Goal: Communication & Community: Answer question/provide support

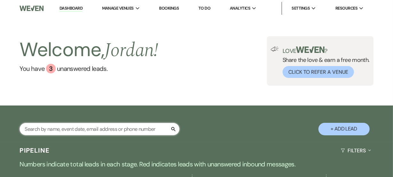
click at [130, 128] on input "text" at bounding box center [100, 129] width 160 height 12
type input "[PERSON_NAME]"
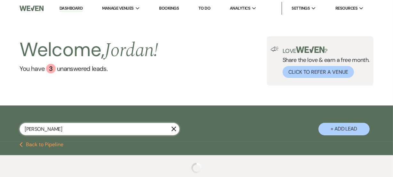
select select "6"
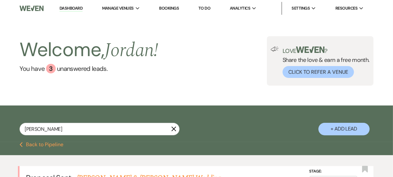
click at [253, 87] on div "Welcome, [PERSON_NAME] ! You have 3 unanswered lead s . Love ? Share the love &…" at bounding box center [196, 61] width 393 height 89
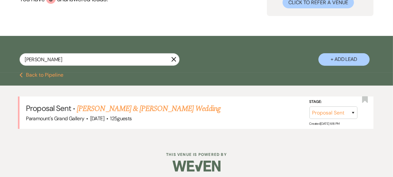
scroll to position [73, 0]
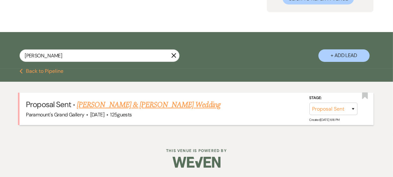
click at [171, 106] on link "[PERSON_NAME] & [PERSON_NAME] Wedding" at bounding box center [148, 105] width 143 height 12
select select "6"
select select "5"
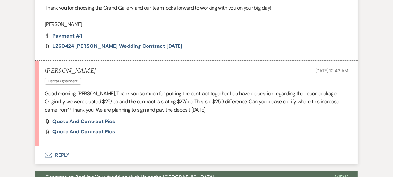
scroll to position [466, 0]
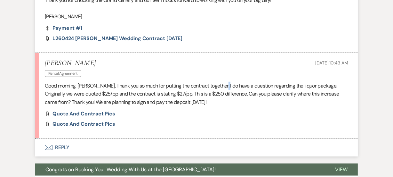
drag, startPoint x: 220, startPoint y: 85, endPoint x: 227, endPoint y: 88, distance: 7.8
click at [227, 88] on p "Good morning, [PERSON_NAME], Thank you so much for putting the contract togethe…" at bounding box center [197, 94] width 304 height 25
click at [67, 143] on button "Envelope Reply" at bounding box center [196, 147] width 323 height 18
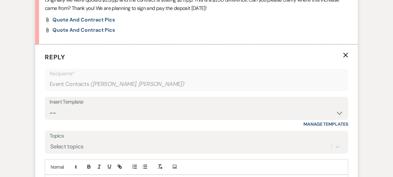
scroll to position [593, 0]
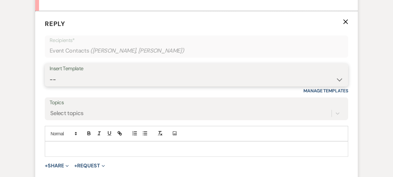
click at [65, 84] on select "-- Weven Planning Portal Introduction (Booked Events) 6 Month Consultation 9 Mo…" at bounding box center [197, 79] width 294 height 12
select select "1900"
click at [50, 73] on select "-- Weven Planning Portal Introduction (Booked Events) 6 Month Consultation 9 Mo…" at bounding box center [197, 79] width 294 height 12
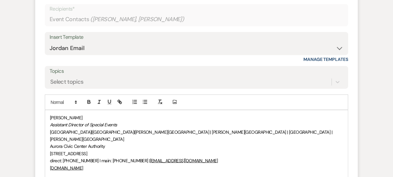
scroll to position [639, 0]
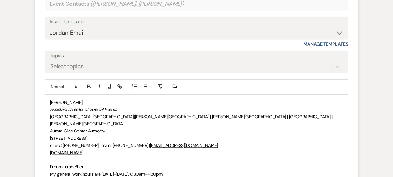
click at [47, 97] on div "[PERSON_NAME] Assistant Director of Special Events [GEOGRAPHIC_DATA] | [GEOGRAP…" at bounding box center [196, 138] width 303 height 86
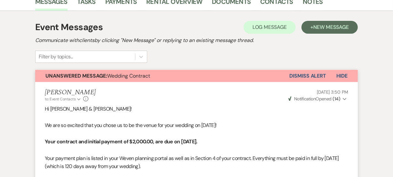
scroll to position [0, 0]
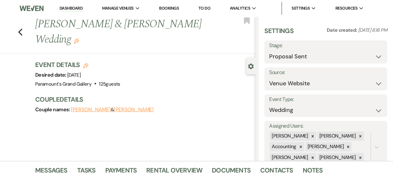
click at [83, 6] on link "Dashboard" at bounding box center [71, 8] width 23 height 6
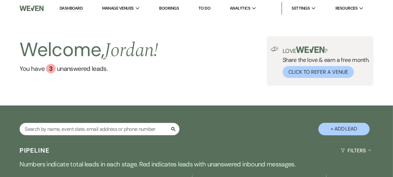
click at [190, 84] on div "Welcome, [PERSON_NAME] ! You have 3 unanswered lead s . Love ? Share the love &…" at bounding box center [196, 60] width 393 height 49
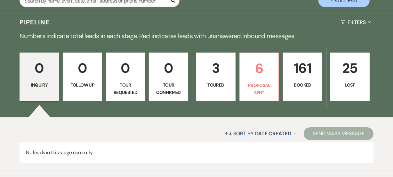
click at [208, 87] on p "Toured" at bounding box center [215, 84] width 31 height 7
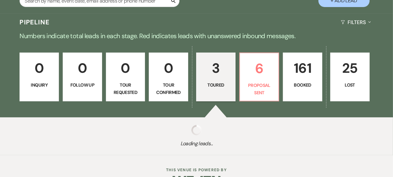
select select "5"
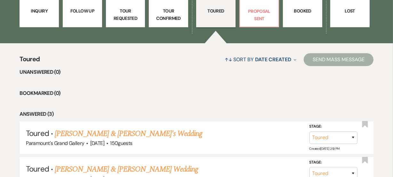
scroll to position [175, 0]
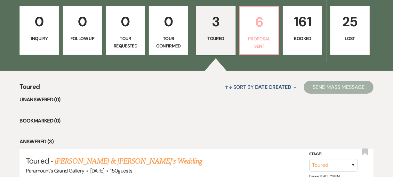
click at [255, 25] on p "6" at bounding box center [259, 21] width 31 height 21
select select "6"
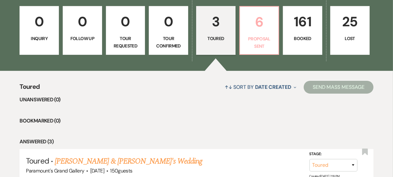
select select "6"
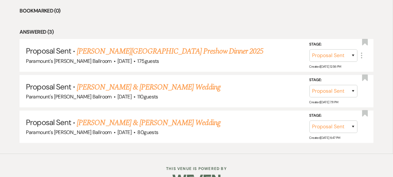
scroll to position [396, 0]
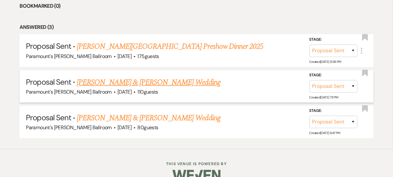
click at [184, 79] on link "[PERSON_NAME] & [PERSON_NAME] Wedding" at bounding box center [148, 83] width 143 height 12
select select "6"
select select "2"
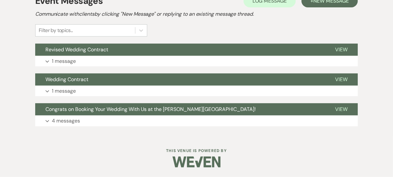
scroll to position [194, 0]
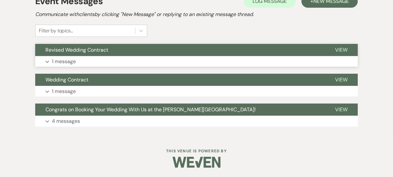
click at [199, 65] on button "Expand 1 message" at bounding box center [196, 61] width 323 height 11
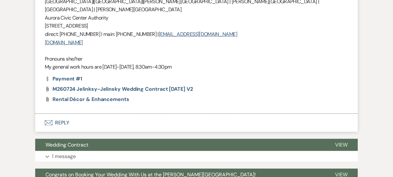
scroll to position [404, 0]
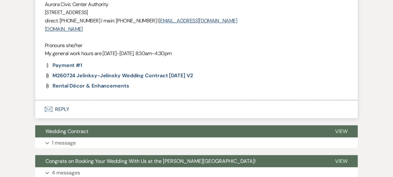
click at [127, 105] on button "Envelope Reply" at bounding box center [196, 109] width 323 height 18
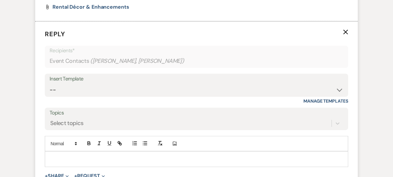
scroll to position [502, 0]
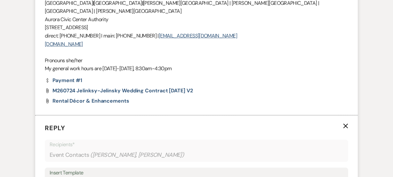
scroll to position [385, 0]
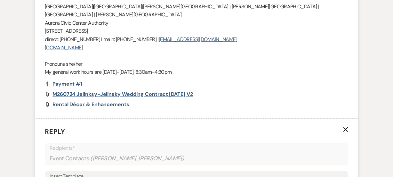
click at [87, 91] on span "M260724 Jelinksy-Jelinsky Wedding Contract [DATE] v2" at bounding box center [123, 94] width 141 height 7
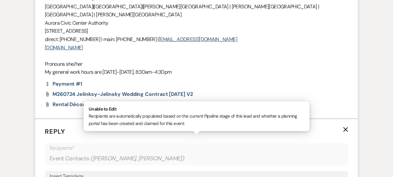
click at [46, 143] on div "Recipients* Event Contacts ( [PERSON_NAME], [PERSON_NAME] )" at bounding box center [197, 154] width 304 height 22
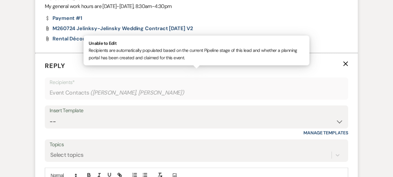
scroll to position [513, 0]
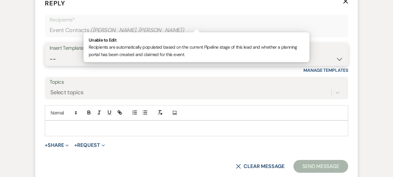
click at [63, 53] on select "-- Weven Planning Portal Introduction (Booked Events) 6 Month Consultation 9 Mo…" at bounding box center [197, 59] width 294 height 12
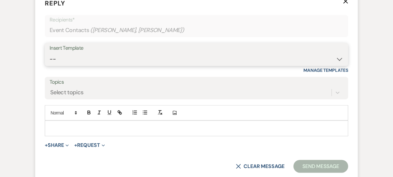
select select "1491"
click at [50, 53] on select "-- Weven Planning Portal Introduction (Booked Events) 6 Month Consultation 9 Mo…" at bounding box center [197, 59] width 294 height 12
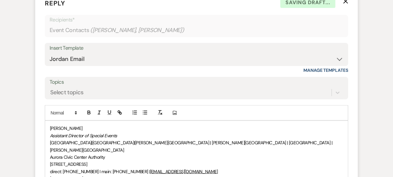
click at [48, 121] on div "[PERSON_NAME] Assistant Director of Special Events [GEOGRAPHIC_DATA] | [GEOGRAP…" at bounding box center [196, 164] width 303 height 86
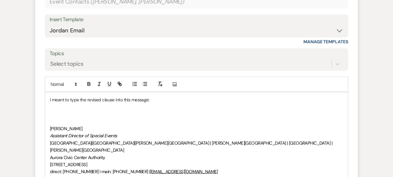
scroll to position [549, 0]
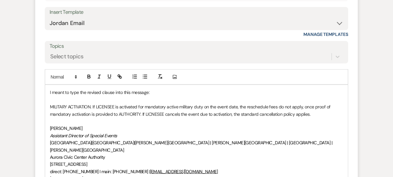
click at [45, 98] on div "I meant to type the revised clause into this message: MILITARY ACTIVATION. If L…" at bounding box center [196, 146] width 303 height 122
click at [319, 106] on p ""MILITARY ACTIVATION. If LICENSEE is activated for mandatory active military du…" at bounding box center [196, 110] width 293 height 14
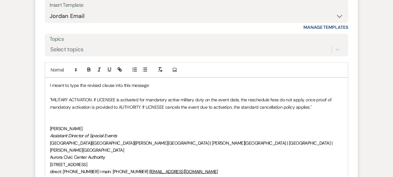
scroll to position [564, 0]
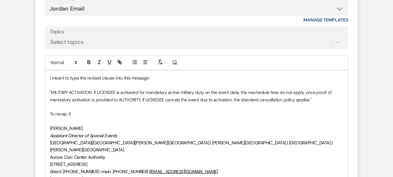
click at [141, 110] on p "To recap, if" at bounding box center [196, 113] width 293 height 7
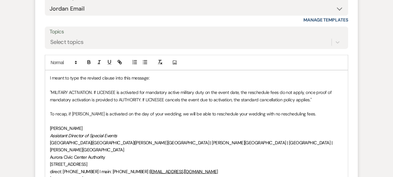
click at [297, 110] on p "To recap, if [PERSON_NAME] is activated on the day of your wedding, we will be …" at bounding box center [196, 113] width 293 height 7
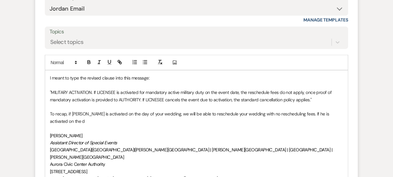
scroll to position [571, 0]
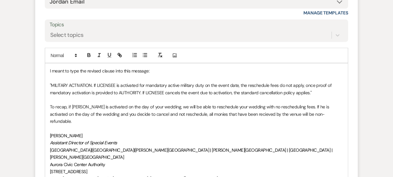
drag, startPoint x: 236, startPoint y: 104, endPoint x: 223, endPoint y: 97, distance: 15.0
drag, startPoint x: 223, startPoint y: 97, endPoint x: 230, endPoint y: 107, distance: 12.4
drag, startPoint x: 230, startPoint y: 107, endPoint x: 224, endPoint y: 103, distance: 7.1
click at [224, 103] on p "To recap, if [PERSON_NAME] is activated on the day of your wedding, we will be …" at bounding box center [196, 113] width 293 height 21
click at [318, 105] on p "To recap, if [PERSON_NAME] is activated on the day of your wedding, we will be …" at bounding box center [196, 113] width 293 height 21
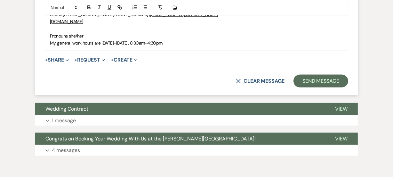
scroll to position [770, 0]
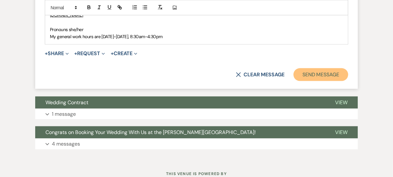
click at [322, 68] on button "Send Message" at bounding box center [321, 74] width 55 height 13
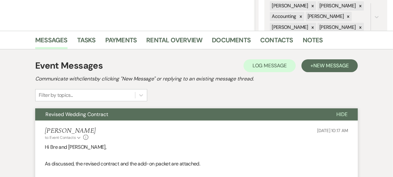
scroll to position [0, 0]
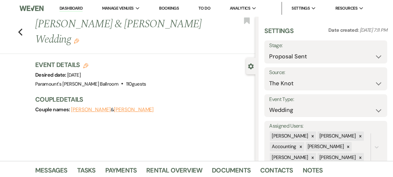
click at [79, 6] on link "Dashboard" at bounding box center [71, 8] width 23 height 6
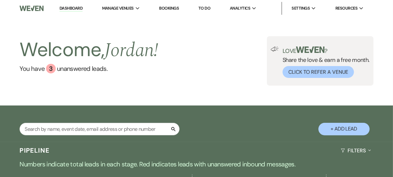
click at [100, 109] on div "Search + Add Lead" at bounding box center [196, 125] width 393 height 32
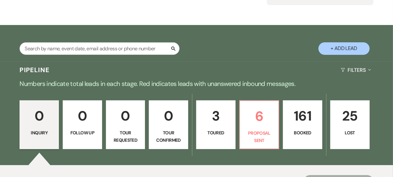
scroll to position [128, 0]
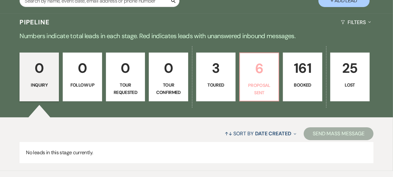
click at [267, 98] on link "6 Proposal Sent" at bounding box center [260, 77] width 40 height 49
select select "6"
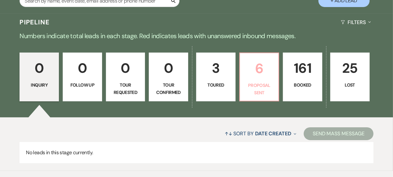
select select "6"
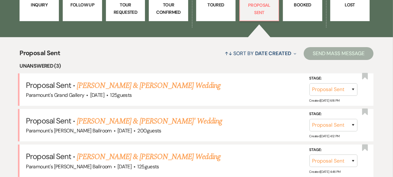
scroll to position [256, 0]
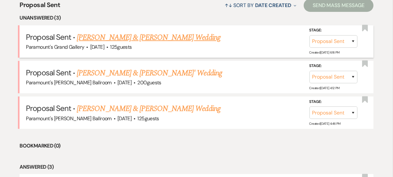
click at [144, 37] on link "[PERSON_NAME] & [PERSON_NAME] Wedding" at bounding box center [148, 38] width 143 height 12
select select "6"
select select "5"
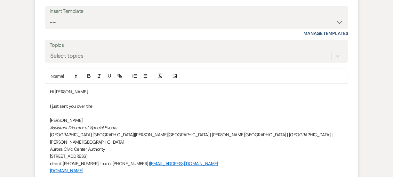
scroll to position [662, 0]
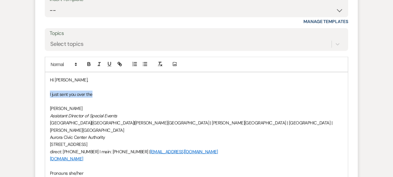
drag, startPoint x: 118, startPoint y: 95, endPoint x: 41, endPoint y: 96, distance: 77.2
click at [41, 96] on form "Reply X Draft Recipients* Event Contacts ( [PERSON_NAME], [PERSON_NAME] ) Inser…" at bounding box center [196, 87] width 323 height 290
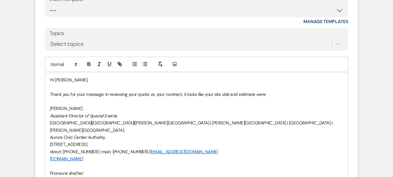
click at [149, 94] on p "Thank you for your message. In reviewing your quote vs. your contract, it looks…" at bounding box center [196, 94] width 293 height 7
click at [276, 92] on p "Thank you for your message. In reviewing your estimate vs. your contract, it lo…" at bounding box center [196, 94] width 293 height 7
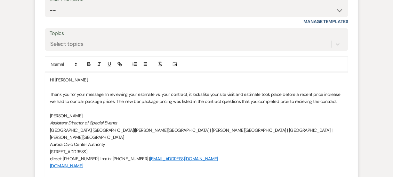
click at [283, 103] on p "Thank you for your message. In reviewing your estimate vs. your contract, it lo…" at bounding box center [196, 98] width 293 height 14
click at [340, 99] on p "Thank you for your message. In reviewing your estimate vs. your contract, it lo…" at bounding box center [196, 98] width 293 height 14
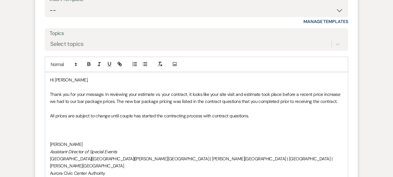
drag, startPoint x: 273, startPoint y: 116, endPoint x: 45, endPoint y: 93, distance: 228.2
click at [45, 93] on div "Hi [PERSON_NAME], Thank you for your message. In reviewing your estimate vs. yo…" at bounding box center [196, 147] width 303 height 151
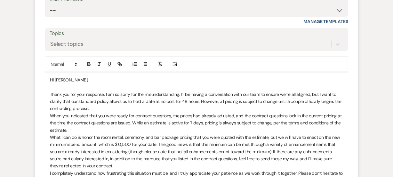
click at [45, 93] on div "Hi [PERSON_NAME], Thank you for your response. I am so sorry for the misunderst…" at bounding box center [196, 180] width 303 height 216
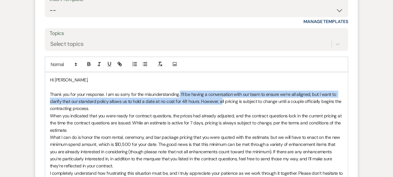
drag, startPoint x: 180, startPoint y: 90, endPoint x: 219, endPoint y: 102, distance: 40.9
click at [219, 102] on p "Thank you for your response. I am so sorry for the misunderstanding. I’ll be ha…" at bounding box center [196, 101] width 293 height 21
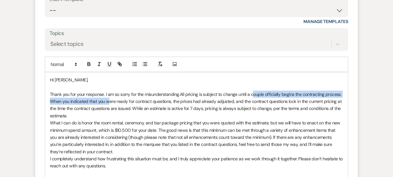
drag, startPoint x: 254, startPoint y: 93, endPoint x: 108, endPoint y: 102, distance: 146.3
click at [108, 102] on div "Hi [PERSON_NAME], Thank you for your response. I am so sorry for the misunderst…" at bounding box center [196, 172] width 303 height 201
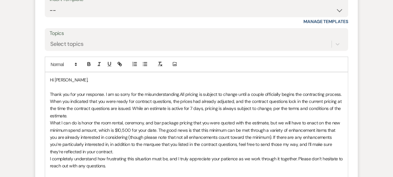
click at [80, 111] on p "When you indicated that you were ready for contract questions, the prices had a…" at bounding box center [196, 108] width 293 height 21
click at [51, 100] on p "When you indicated that you were ready for contract questions, the prices had a…" at bounding box center [196, 108] width 293 height 21
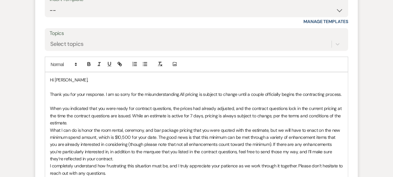
click at [195, 124] on p "When you indicated that you were ready for contract questions, the prices had a…" at bounding box center [196, 115] width 293 height 21
click at [199, 118] on p "When you indicated that you were ready for contract questions, the prices had a…" at bounding box center [196, 115] width 293 height 21
click at [192, 115] on p "When you indicated that you were ready for contract questions, the prices had a…" at bounding box center [196, 115] width 293 height 21
click at [134, 122] on p "When you indicated that you were ready for contract questions, the prices had a…" at bounding box center [196, 115] width 293 height 21
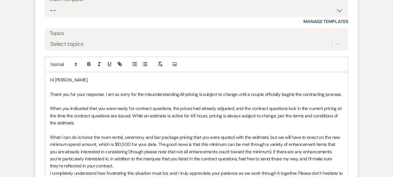
click at [180, 93] on p "Thank you for your response. I am so sorry for the misunderstanding.All pricing…" at bounding box center [196, 94] width 293 height 7
click at [128, 142] on p "What I can do is honor the room rental, ceremony, and bar package pricing that …" at bounding box center [196, 152] width 293 height 36
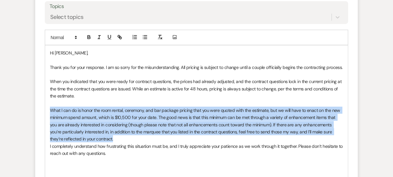
drag, startPoint x: 51, startPoint y: 109, endPoint x: 212, endPoint y: 136, distance: 162.7
click at [212, 136] on p "What I can do is honor the room rental, ceremony, and bar package pricing that …" at bounding box center [196, 125] width 293 height 36
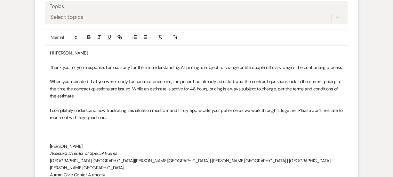
click at [158, 127] on p at bounding box center [196, 124] width 293 height 7
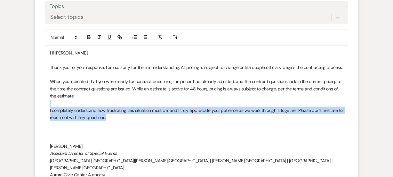
drag, startPoint x: 134, startPoint y: 115, endPoint x: 33, endPoint y: 104, distance: 101.5
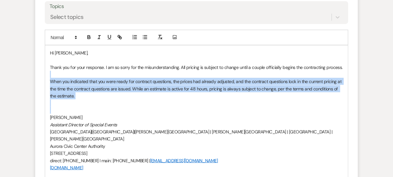
drag, startPoint x: 187, startPoint y: 72, endPoint x: 193, endPoint y: 107, distance: 35.7
click at [193, 107] on div "Hi [PERSON_NAME], Thank you for your response. I am so sorry for the misunderst…" at bounding box center [196, 120] width 303 height 151
click at [193, 107] on p at bounding box center [196, 110] width 293 height 7
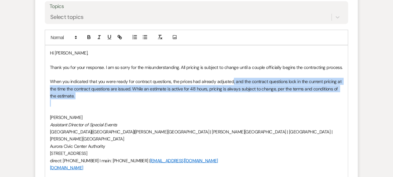
drag, startPoint x: 232, startPoint y: 81, endPoint x: 278, endPoint y: 101, distance: 50.1
click at [278, 101] on div "Hi [PERSON_NAME], Thank you for your response. I am so sorry for the misunderst…" at bounding box center [196, 120] width 303 height 151
click at [177, 103] on p at bounding box center [196, 103] width 293 height 7
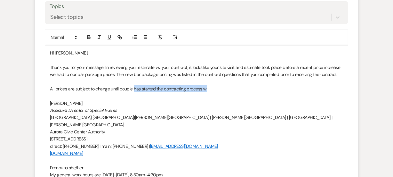
drag, startPoint x: 231, startPoint y: 86, endPoint x: 134, endPoint y: 90, distance: 97.1
click at [134, 90] on p "All prices are subject to change until couple has started the contracting proce…" at bounding box center [196, 88] width 293 height 7
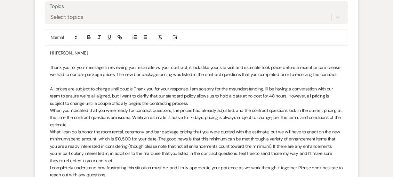
click at [134, 90] on p "All prices are subject to change until couple Thank you for your response. I am…" at bounding box center [196, 95] width 293 height 21
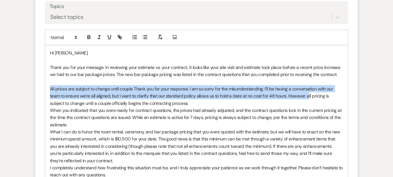
drag, startPoint x: 47, startPoint y: 86, endPoint x: 305, endPoint y: 95, distance: 258.2
click at [305, 95] on div "Hi [PERSON_NAME], Thank you for your message. In reviewing your estimate vs. yo…" at bounding box center [196, 156] width 303 height 223
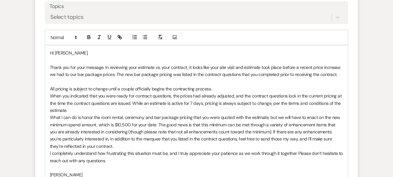
drag, startPoint x: 46, startPoint y: 97, endPoint x: 191, endPoint y: 93, distance: 145.4
click at [191, 93] on p "When you indicated that you were ready for contract questions, the prices had a…" at bounding box center [196, 102] width 293 height 21
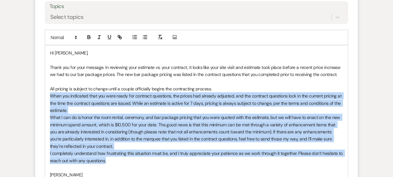
drag, startPoint x: 134, startPoint y: 158, endPoint x: 46, endPoint y: 96, distance: 107.4
click at [46, 96] on div "Hi [PERSON_NAME], Thank you for your message. In reviewing your estimate vs. yo…" at bounding box center [196, 149] width 303 height 208
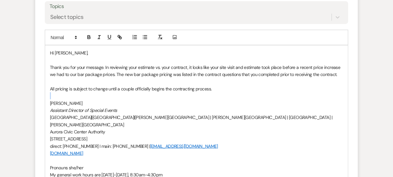
drag, startPoint x: 244, startPoint y: 84, endPoint x: 227, endPoint y: 95, distance: 20.3
click at [227, 95] on div "Hi [PERSON_NAME], Thank you for your message. In reviewing your estimate vs. yo…" at bounding box center [196, 113] width 303 height 137
click at [242, 90] on p "All pricing is subject to change until a couple officially begins the contracti…" at bounding box center [196, 88] width 293 height 7
click at [102, 67] on p "Thank you for your message. In reviewing your estimate vs. your contract, it lo…" at bounding box center [196, 71] width 293 height 14
click at [212, 65] on p "Thank you for reaching out. In reviewing your estimate vs. your contract, it lo…" at bounding box center [196, 71] width 293 height 14
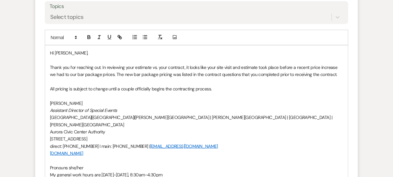
click at [193, 66] on p "Thank you for reaching out. In reviewing your estimate vs. your contract, it lo…" at bounding box center [196, 71] width 293 height 14
click at [191, 65] on p "Thank you for reaching out. In reviewing your estimate vs. your contract, it lo…" at bounding box center [196, 71] width 293 height 14
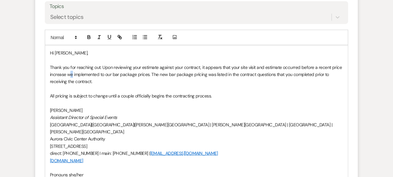
drag, startPoint x: 69, startPoint y: 72, endPoint x: 72, endPoint y: 73, distance: 3.3
click at [72, 73] on p "Thank you for reaching out. Upon reviewing your estimate against your contract,…" at bounding box center [196, 74] width 293 height 21
click at [169, 79] on p "Thank you for reaching out. Upon reviewing your estimate against your contract,…" at bounding box center [196, 74] width 293 height 21
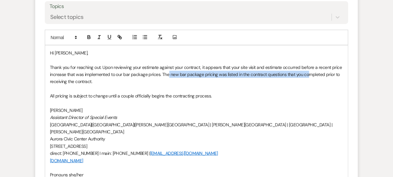
drag, startPoint x: 168, startPoint y: 76, endPoint x: 308, endPoint y: 77, distance: 139.9
click at [308, 77] on p "Thank you for reaching out. Upon reviewing your estimate against your contract,…" at bounding box center [196, 74] width 293 height 21
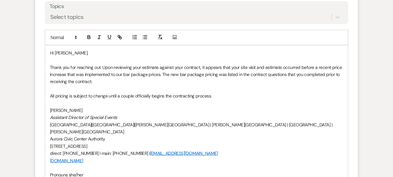
click at [333, 71] on p "Thank you for reaching out. Upon reviewing your estimate against your contract,…" at bounding box center [196, 74] width 293 height 21
click at [75, 84] on p "Thank you for reaching out. Upon reviewing your estimate against your contract,…" at bounding box center [196, 74] width 293 height 21
click at [73, 97] on p "All pricing is subject to change until a couple officially begins the contracti…" at bounding box center [196, 95] width 293 height 7
click at [102, 83] on p "Thank you for reaching out. Upon reviewing your estimate against your contract,…" at bounding box center [196, 74] width 293 height 21
click at [113, 72] on p "Thank you for reaching out. Upon reviewing your estimate against your contract,…" at bounding box center [196, 74] width 293 height 21
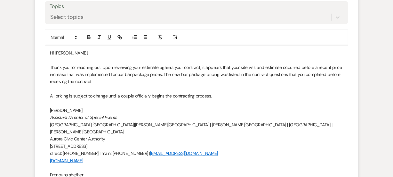
click at [140, 87] on p at bounding box center [196, 88] width 293 height 7
drag, startPoint x: 225, startPoint y: 96, endPoint x: 233, endPoint y: 95, distance: 7.5
click at [233, 95] on p "All pricing is subject to change until a couple officially begins the contracti…" at bounding box center [196, 95] width 293 height 7
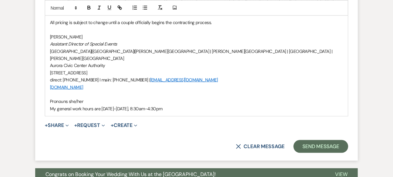
scroll to position [768, 0]
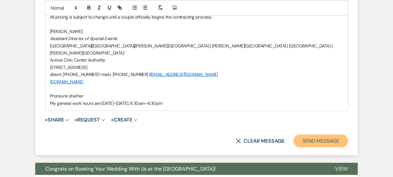
click at [316, 134] on button "Send Message" at bounding box center [321, 140] width 55 height 13
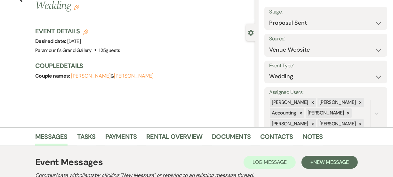
scroll to position [0, 0]
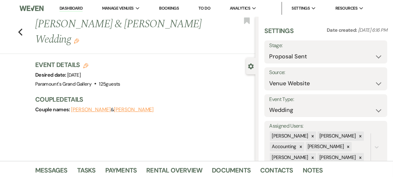
click at [70, 4] on li "Dashboard" at bounding box center [70, 8] width 29 height 13
click at [70, 9] on link "Dashboard" at bounding box center [71, 8] width 23 height 6
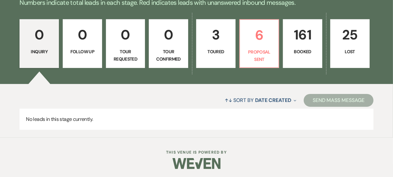
scroll to position [163, 0]
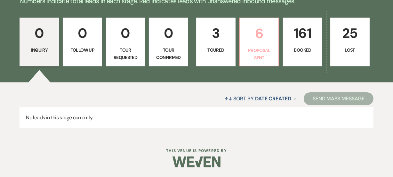
click at [250, 47] on p "Proposal Sent" at bounding box center [259, 54] width 31 height 14
select select "6"
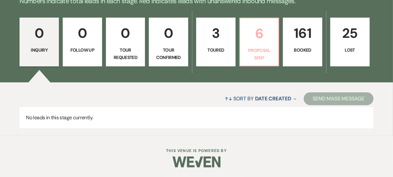
select select "6"
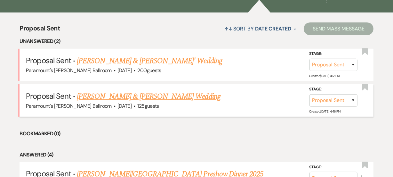
click at [158, 97] on link "[PERSON_NAME] & [PERSON_NAME] Wedding" at bounding box center [148, 97] width 143 height 12
select select "6"
select select "5"
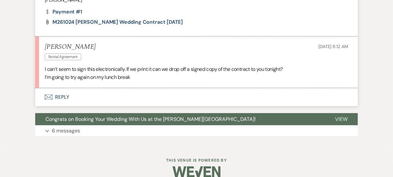
scroll to position [493, 0]
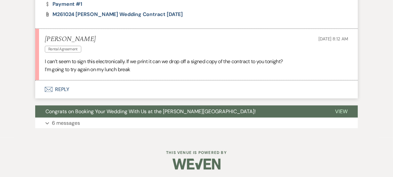
click at [156, 93] on button "Envelope Reply" at bounding box center [196, 89] width 323 height 18
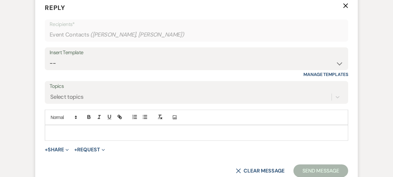
scroll to position [580, 0]
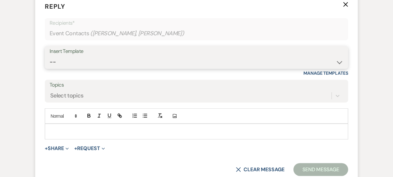
click at [109, 56] on select "-- Weven Planning Portal Introduction (Booked Events) 6 Month Consultation 9 Mo…" at bounding box center [197, 62] width 294 height 12
select select "1491"
click at [50, 56] on select "-- Weven Planning Portal Introduction (Booked Events) 6 Month Consultation 9 Mo…" at bounding box center [197, 62] width 294 height 12
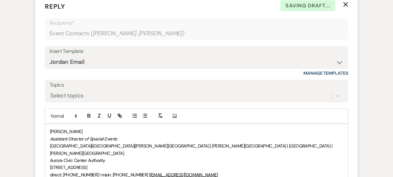
click at [49, 133] on div "[PERSON_NAME] Assistant Director of Special Events [GEOGRAPHIC_DATA] | [GEOGRAP…" at bounding box center [196, 167] width 303 height 86
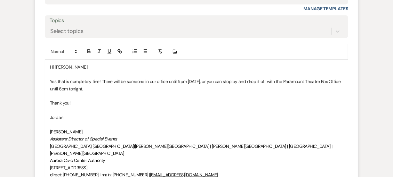
scroll to position [796, 0]
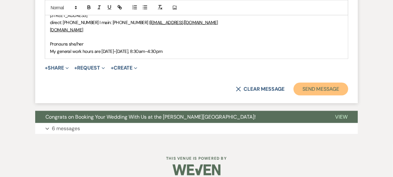
click at [336, 83] on button "Send Message" at bounding box center [321, 89] width 55 height 13
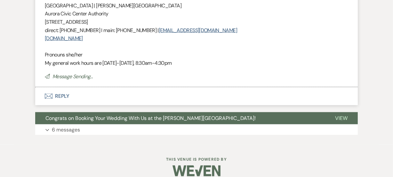
scroll to position [0, 0]
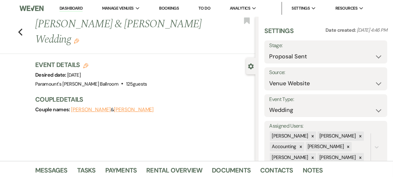
click at [71, 10] on link "Dashboard" at bounding box center [71, 8] width 23 height 6
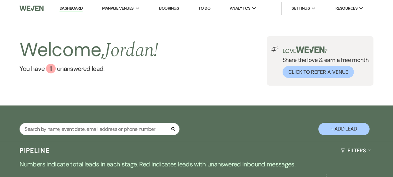
click at [199, 90] on div "Welcome, [PERSON_NAME] ! You have 1 unanswered lead . Love ? Share the love & e…" at bounding box center [196, 61] width 393 height 89
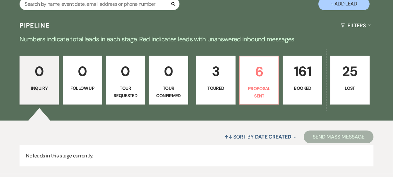
scroll to position [151, 0]
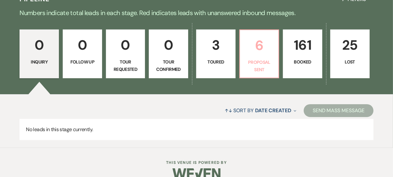
click at [257, 60] on p "Proposal Sent" at bounding box center [259, 66] width 31 height 14
select select "6"
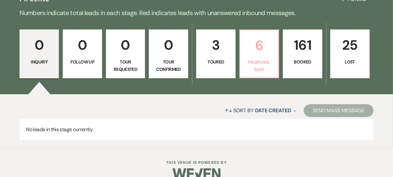
select select "6"
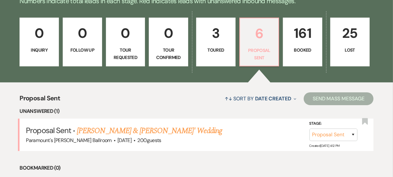
click at [257, 60] on p "Proposal Sent" at bounding box center [259, 54] width 31 height 14
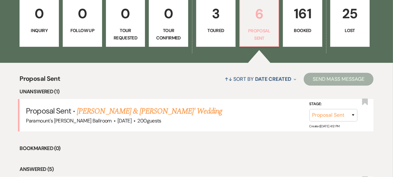
scroll to position [198, 0]
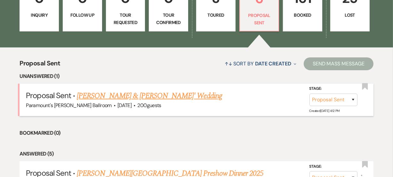
click at [189, 95] on link "[PERSON_NAME] & [PERSON_NAME]' Wedding" at bounding box center [149, 96] width 145 height 12
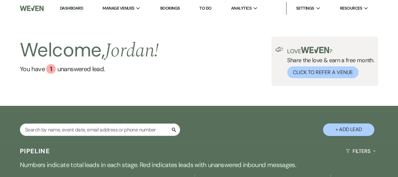
select select "6"
select select "5"
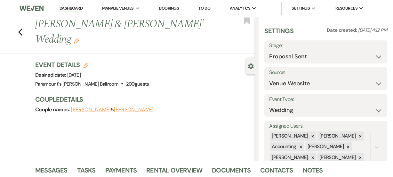
click at [24, 81] on div "Previous [PERSON_NAME] & [PERSON_NAME]' Wedding Edit Bookmark Gear Settings Set…" at bounding box center [128, 89] width 256 height 144
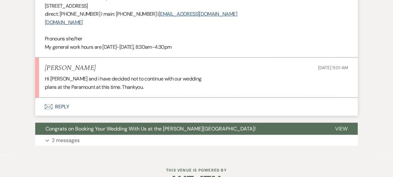
scroll to position [677, 0]
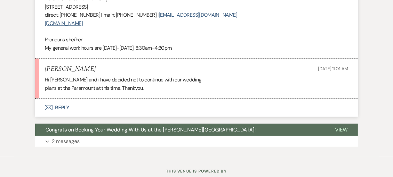
click at [72, 99] on button "Envelope Reply" at bounding box center [196, 108] width 323 height 18
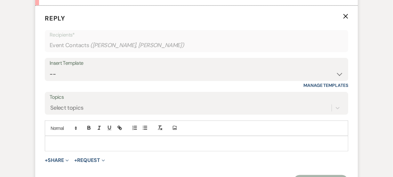
scroll to position [773, 0]
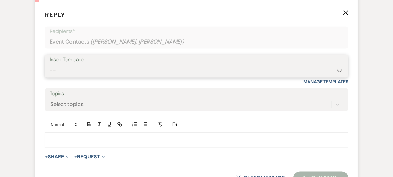
click at [65, 64] on select "-- Weven Planning Portal Introduction (Booked Events) 6 Month Consultation 9 Mo…" at bounding box center [197, 70] width 294 height 12
select select "1491"
click at [50, 64] on select "-- Weven Planning Portal Introduction (Booked Events) 6 Month Consultation 9 Mo…" at bounding box center [197, 70] width 294 height 12
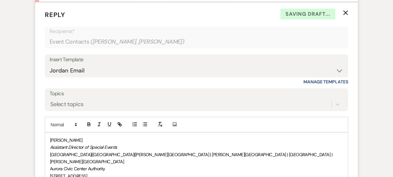
click at [51, 137] on span "[PERSON_NAME]" at bounding box center [66, 140] width 33 height 6
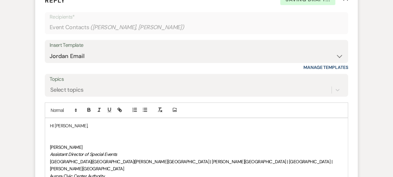
scroll to position [802, 0]
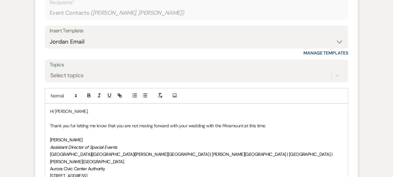
click at [226, 122] on p "Thank you for letting me know that you are not moving forward with your wedding…" at bounding box center [196, 125] width 293 height 7
click at [283, 122] on p "Thank you for letting me know that you are not moving forward with your wedding…" at bounding box center [196, 125] width 293 height 7
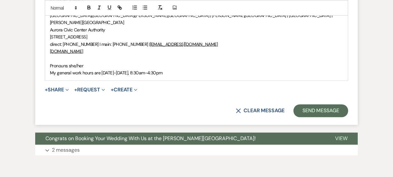
scroll to position [985, 0]
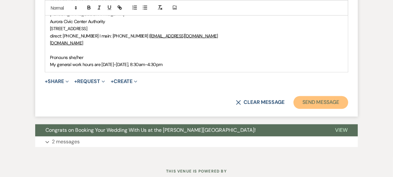
click at [319, 96] on button "Send Message" at bounding box center [321, 102] width 55 height 13
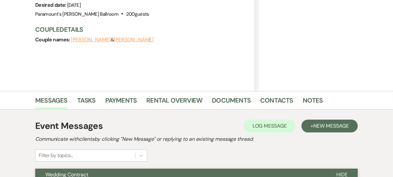
scroll to position [0, 0]
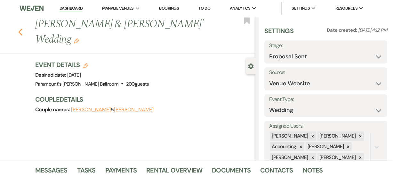
click at [21, 34] on icon "Previous" at bounding box center [20, 32] width 5 height 8
select select "6"
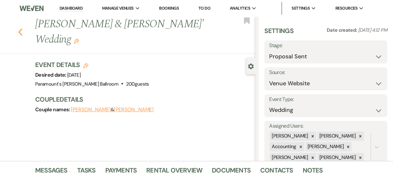
select select "6"
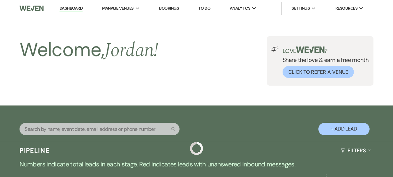
scroll to position [198, 0]
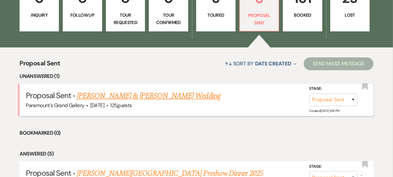
click at [112, 92] on link "[PERSON_NAME] & [PERSON_NAME] Wedding" at bounding box center [148, 96] width 143 height 12
select select "6"
select select "5"
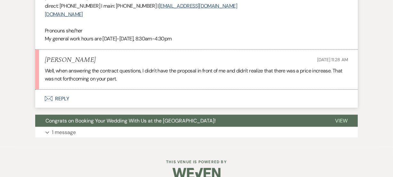
scroll to position [743, 0]
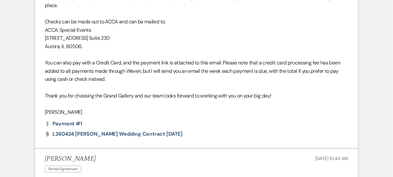
scroll to position [370, 0]
click at [109, 132] on span "L260424 [PERSON_NAME] Wedding Contract [DATE]" at bounding box center [118, 134] width 130 height 7
click at [9, 50] on div "Messages Tasks Payments Rental Overview Documents Contacts Notes Event Messages…" at bounding box center [196, 154] width 393 height 726
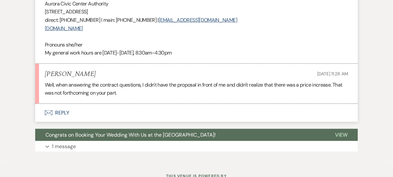
scroll to position [743, 0]
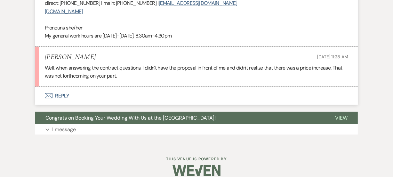
click at [85, 87] on button "Envelope Reply" at bounding box center [196, 96] width 323 height 18
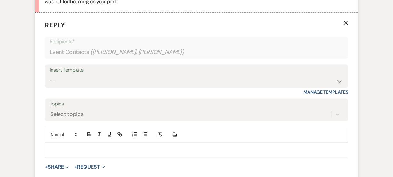
scroll to position [827, 0]
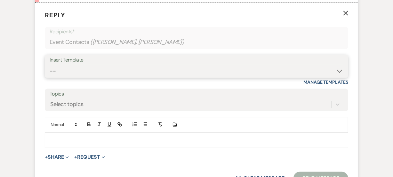
click at [75, 65] on select "-- Weven Planning Portal Introduction (Booked Events) 6 Month Consultation 9 Mo…" at bounding box center [197, 71] width 294 height 12
select select "1900"
click at [50, 65] on select "-- Weven Planning Portal Introduction (Booked Events) 6 Month Consultation 9 Mo…" at bounding box center [197, 71] width 294 height 12
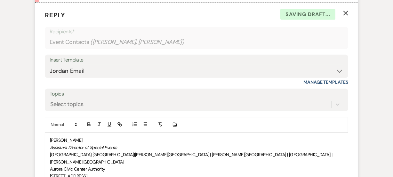
click at [46, 133] on div "[PERSON_NAME] Assistant Director of Special Events [GEOGRAPHIC_DATA] | [GEOGRAP…" at bounding box center [196, 176] width 303 height 86
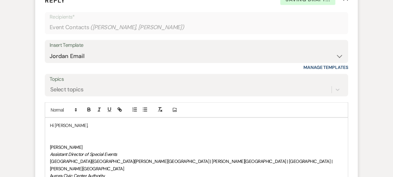
scroll to position [856, 0]
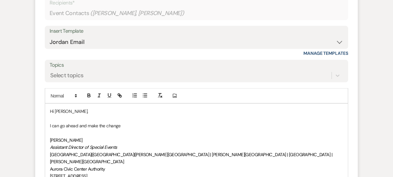
click at [158, 122] on p "I can go ahead and make the change" at bounding box center [196, 125] width 293 height 7
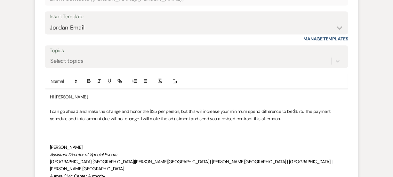
scroll to position [877, 0]
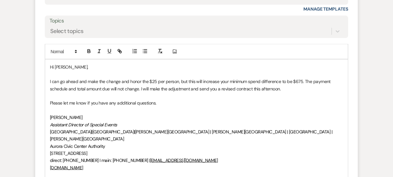
scroll to position [912, 0]
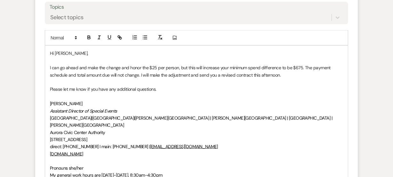
scroll to position [947, 0]
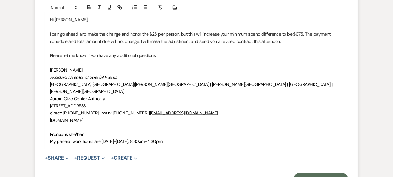
click at [155, 74] on p "Assistant Director of Special Events" at bounding box center [196, 77] width 293 height 7
click at [61, 156] on button "+ Share Expand" at bounding box center [57, 158] width 24 height 5
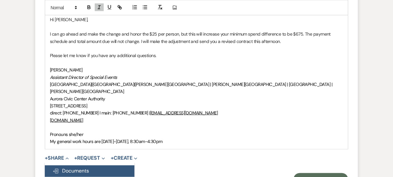
click at [61, 165] on button "Doc Upload Documents" at bounding box center [90, 171] width 90 height 12
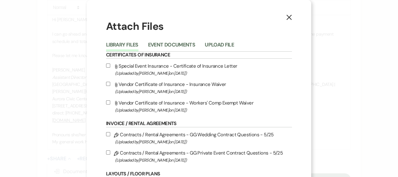
click at [217, 41] on li "Upload File" at bounding box center [224, 46] width 39 height 11
click at [216, 48] on button "Upload File" at bounding box center [219, 46] width 29 height 9
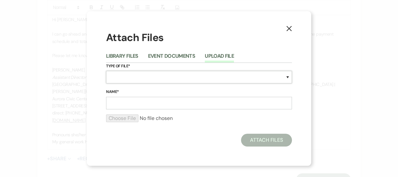
click at [171, 77] on select "Special Event Insurance Vendor Certificate of Insurance Contracts / Rental Agre…" at bounding box center [199, 77] width 186 height 12
select select "10"
click at [106, 71] on select "Special Event Insurance Vendor Certificate of Insurance Contracts / Rental Agre…" at bounding box center [199, 77] width 186 height 12
click at [143, 100] on input "Name*" at bounding box center [199, 103] width 186 height 12
paste input "L260424 [PERSON_NAME] Wedding Contract [DATE] v2"
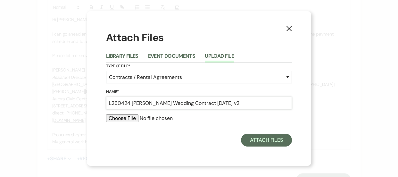
type input "L260424 [PERSON_NAME] Wedding Contract [DATE] v2"
click at [128, 118] on input "file" at bounding box center [199, 118] width 186 height 8
type input "C:\fakepath\L260424 [PERSON_NAME] Wedding Contract [DATE] v2.pdf"
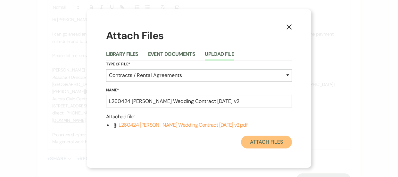
click at [264, 143] on button "Attach Files" at bounding box center [266, 141] width 51 height 13
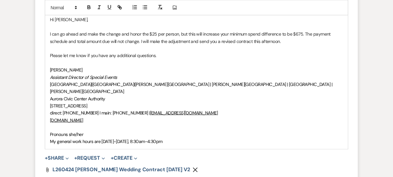
click at [254, 52] on p "Please let me know if you have any additional questions." at bounding box center [196, 55] width 293 height 7
drag, startPoint x: 287, startPoint y: 32, endPoint x: 141, endPoint y: 35, distance: 146.7
click at [141, 35] on p "I can go ahead and make the change and honor the $25 per person, but this will …" at bounding box center [196, 37] width 293 height 14
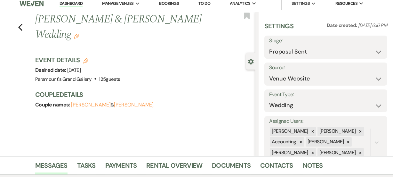
scroll to position [0, 0]
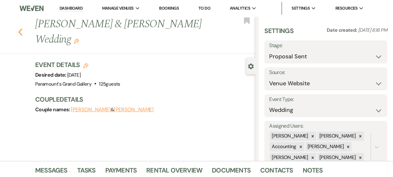
click at [23, 31] on icon "Previous" at bounding box center [20, 32] width 5 height 8
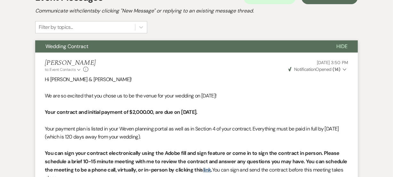
select select "6"
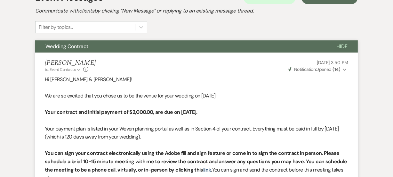
select select "6"
